Goal: Contribute content: Contribute content

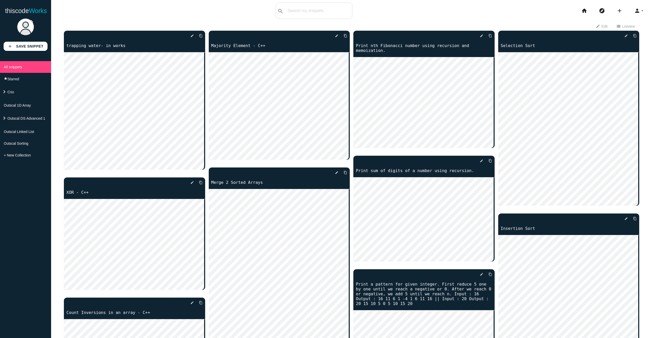
drag, startPoint x: 165, startPoint y: 34, endPoint x: 350, endPoint y: 22, distance: 185.3
click at [0, 0] on icon "delete" at bounding box center [0, 0] width 0 height 0
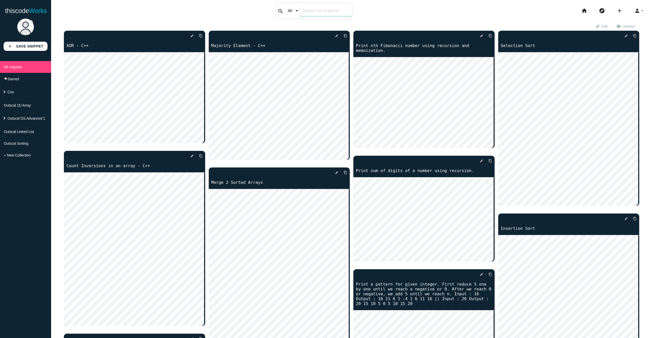
click at [307, 12] on input "text" at bounding box center [326, 10] width 52 height 11
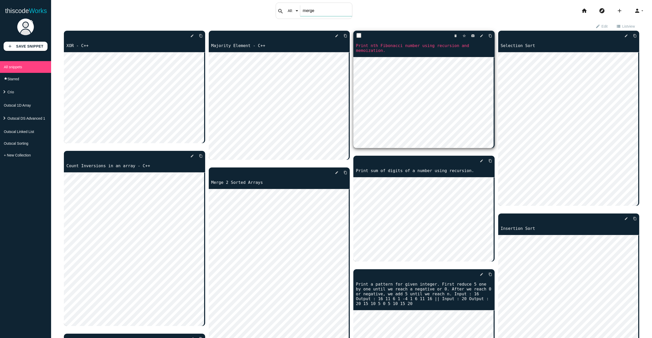
type input "merge"
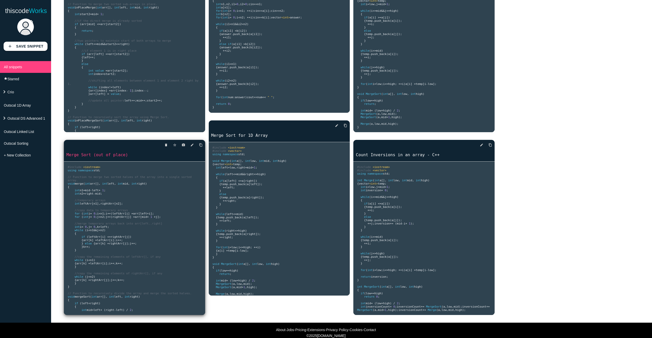
scroll to position [98, 0]
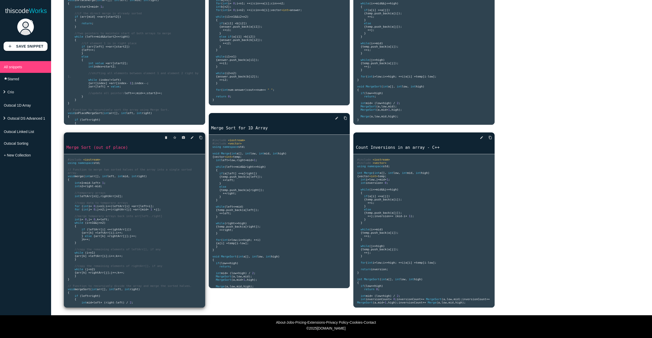
click at [155, 205] on pre "#include <iostream> using namespace std ; // Function to merge two sorted halve…" at bounding box center [134, 230] width 141 height 153
click at [139, 220] on pre "#include <iostream> using namespace std ; // Function to merge two sorted halve…" at bounding box center [134, 230] width 141 height 153
click at [104, 241] on pre "#include <iostream> using namespace std ; // Function to merge two sorted halve…" at bounding box center [134, 230] width 141 height 153
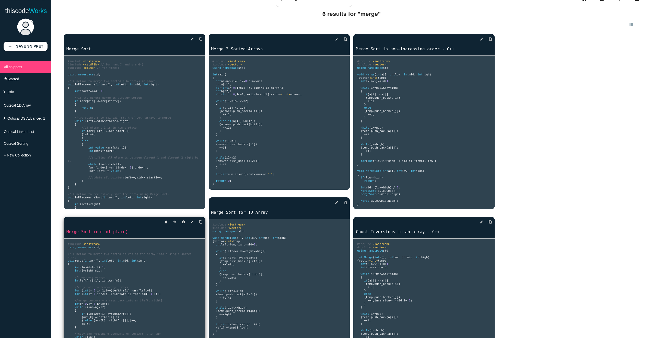
scroll to position [0, 0]
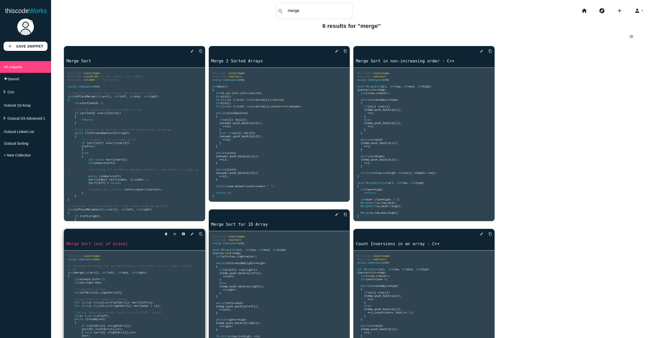
click at [121, 265] on span "// Function to merge two sorted halves of the array into a single sorted array." at bounding box center [131, 267] width 126 height 7
click at [191, 233] on icon "edit" at bounding box center [192, 233] width 4 height 9
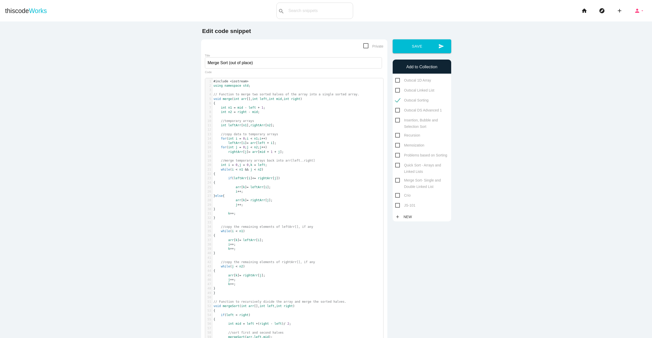
click at [634, 10] on icon "person" at bounding box center [637, 11] width 6 height 16
click at [625, 23] on link "brightness_2 Dark mode" at bounding box center [625, 22] width 54 height 13
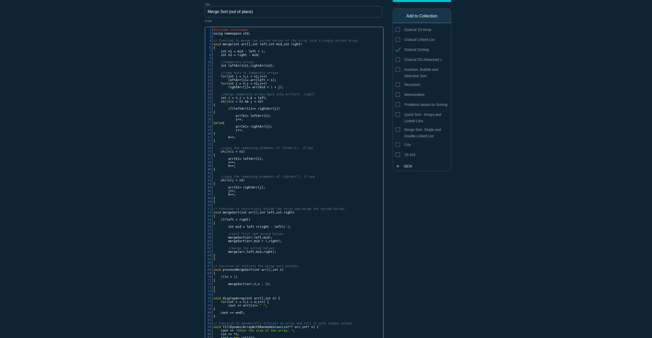
scroll to position [2, 0]
click at [291, 207] on pre "​" at bounding box center [299, 205] width 175 height 4
click at [268, 211] on span "left" at bounding box center [270, 212] width 7 height 4
click at [281, 210] on span "// Function to recursively divide the array and merge the sorted halves." at bounding box center [279, 209] width 133 height 4
type textarea "// Function to recursively divide the array a"
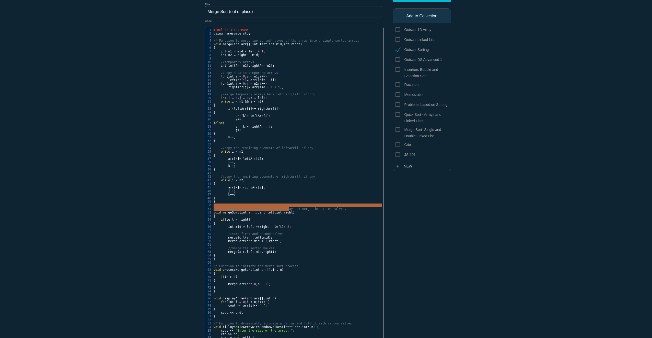
drag, startPoint x: 277, startPoint y: 211, endPoint x: 251, endPoint y: 206, distance: 26.4
click at [251, 206] on div "1 #include <iostream> 2 using namespace std ; 3 ​ 4 // Function to merge two so…" at bounding box center [299, 215] width 175 height 375
click at [425, 221] on div "Edit code snippet Private Title Merge Sort (out of place) // Function to recurs…" at bounding box center [325, 224] width 255 height 495
click at [353, 231] on pre "​" at bounding box center [299, 230] width 175 height 4
click at [439, 220] on div "Edit code snippet Private Title Merge Sort (out of place) x 1 #include <iostrea…" at bounding box center [325, 224] width 255 height 495
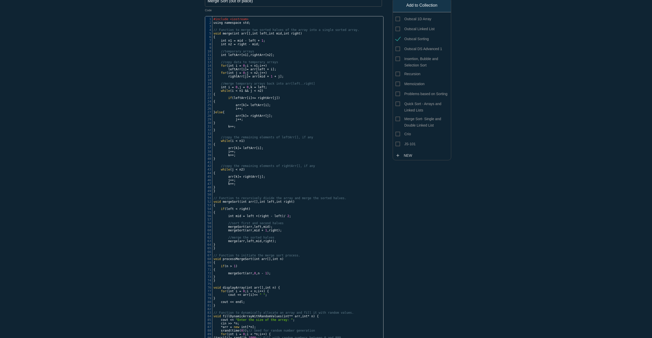
scroll to position [51, 0]
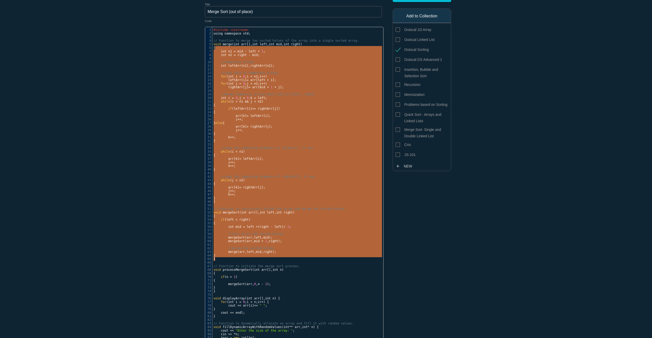
type textarea "void merge(int arr[], int left, int mid, int right) { int n1 = mid - left + 1; …"
drag, startPoint x: 216, startPoint y: 259, endPoint x: 212, endPoint y: 46, distance: 213.0
click at [129, 153] on main "Edit code snippet Private Title Merge Sort (out of place) x 1 #include <iostrea…" at bounding box center [326, 222] width 652 height 504
click at [308, 209] on span "// Function to recursively divide the array and merge the sorted halves." at bounding box center [279, 209] width 133 height 4
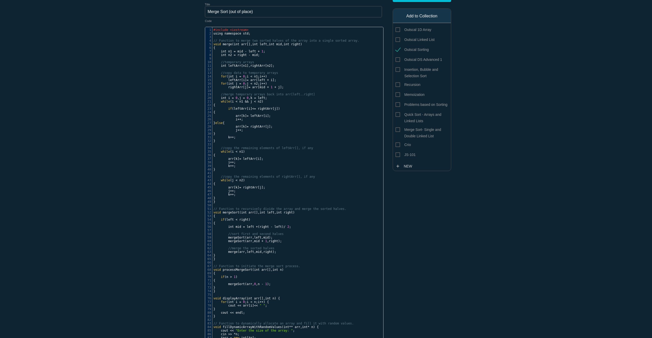
click at [448, 218] on div "Edit code snippet Private Title Merge Sort (out of place) x 1 #include <iostrea…" at bounding box center [325, 224] width 255 height 495
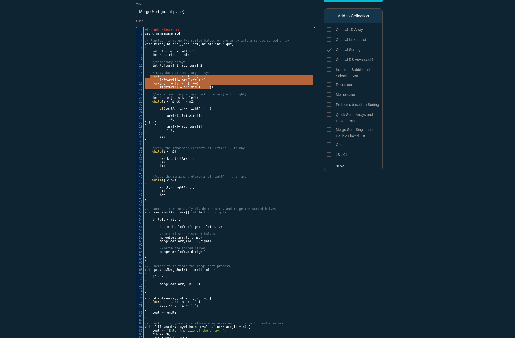
type textarea "//copy data to temporary arrays for (int i = 0; i < n1; i++) leftArr[i] = arr[l…"
drag, startPoint x: 209, startPoint y: 89, endPoint x: 149, endPoint y: 74, distance: 61.8
click at [149, 74] on div "1 #include <iostream> 2 using namespace std ; 3 ​ 4 // Function to merge two so…" at bounding box center [230, 215] width 175 height 375
click at [266, 178] on pre "//copy the remaining elements of rightArr[], if any" at bounding box center [230, 177] width 175 height 4
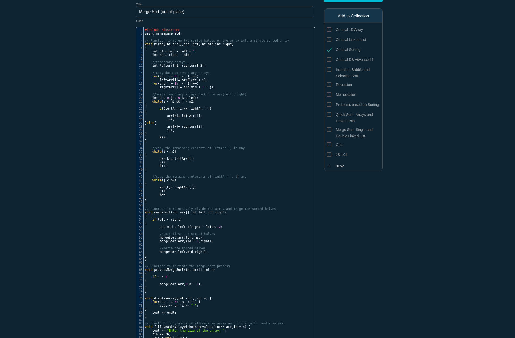
click at [410, 217] on main "Edit code snippet Private Title Merge Sort (out of place) x 1 #include <iostrea…" at bounding box center [257, 222] width 515 height 504
